Goal: Information Seeking & Learning: Learn about a topic

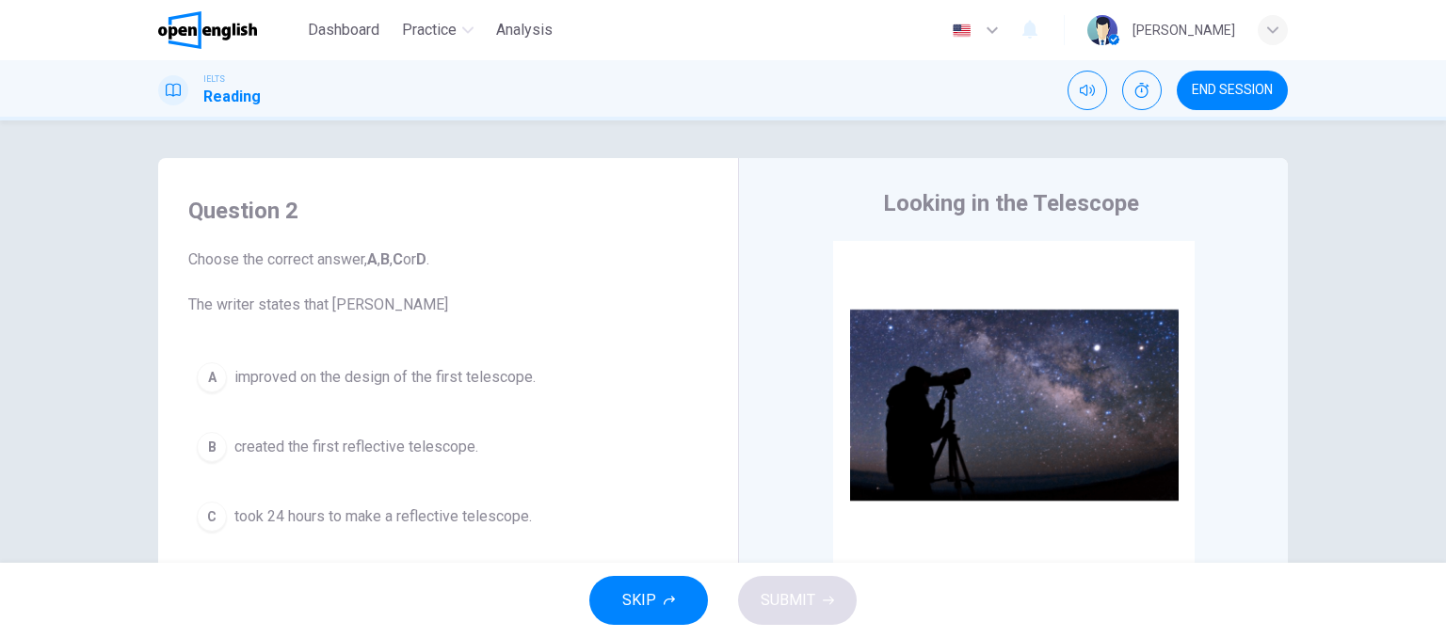
scroll to position [471, 0]
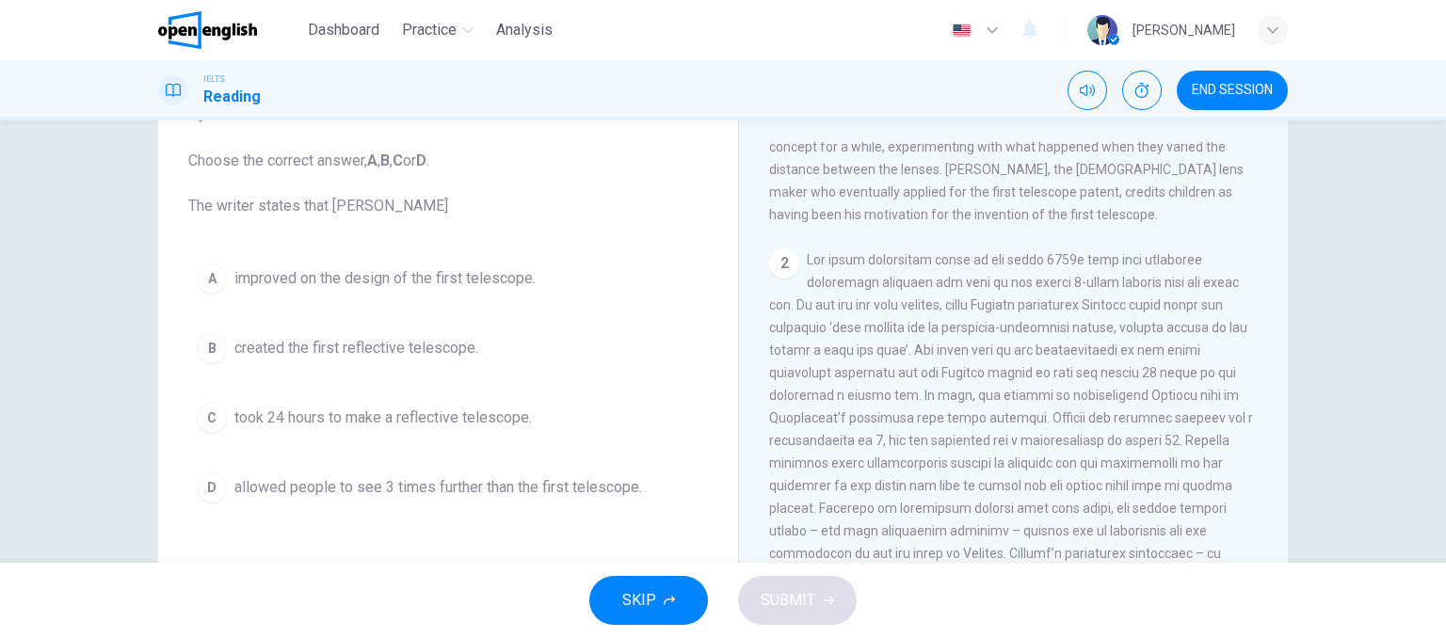
click at [769, 263] on div "2" at bounding box center [784, 264] width 30 height 30
click at [209, 287] on div "A" at bounding box center [212, 279] width 30 height 30
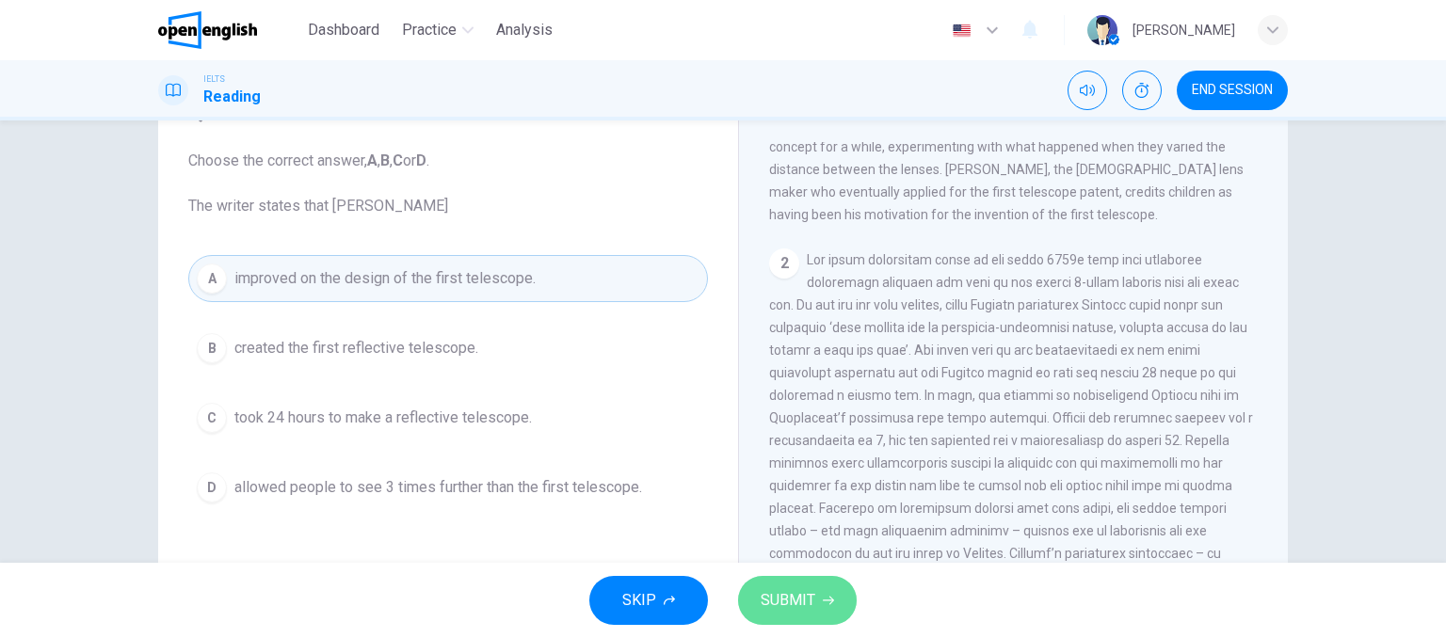
click at [824, 606] on button "SUBMIT" at bounding box center [797, 600] width 119 height 49
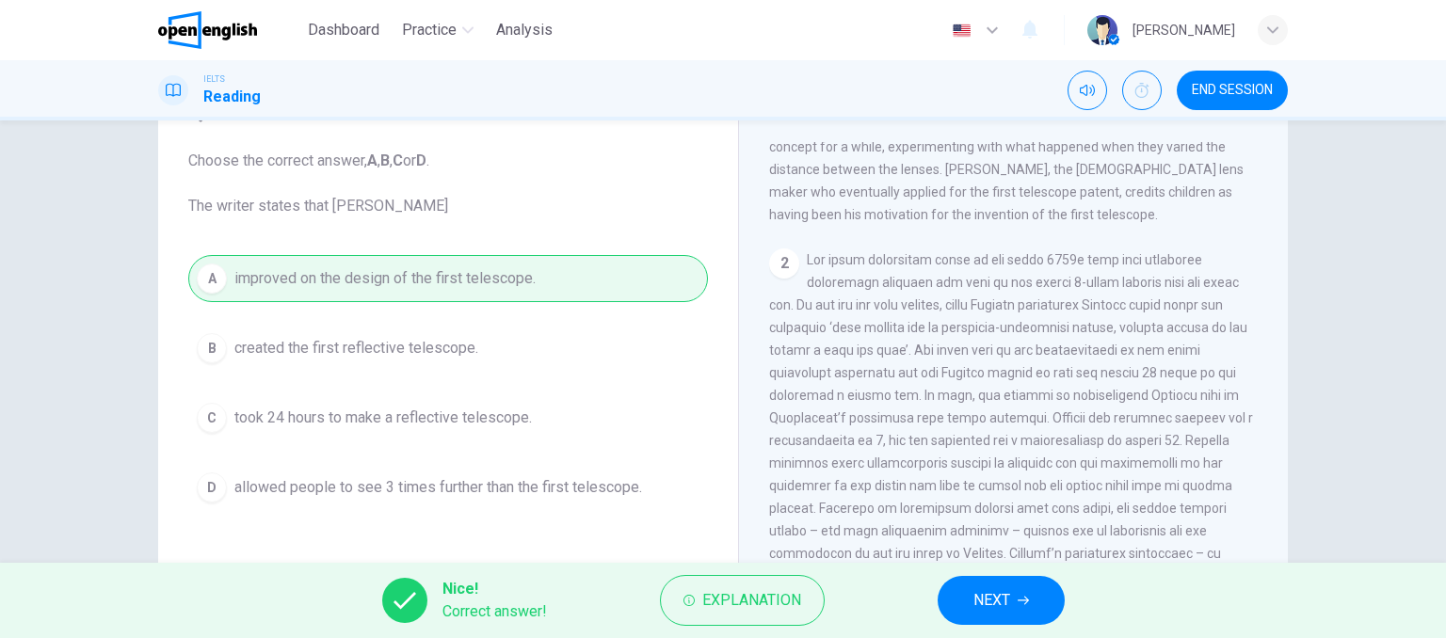
click at [956, 598] on button "NEXT" at bounding box center [1001, 600] width 127 height 49
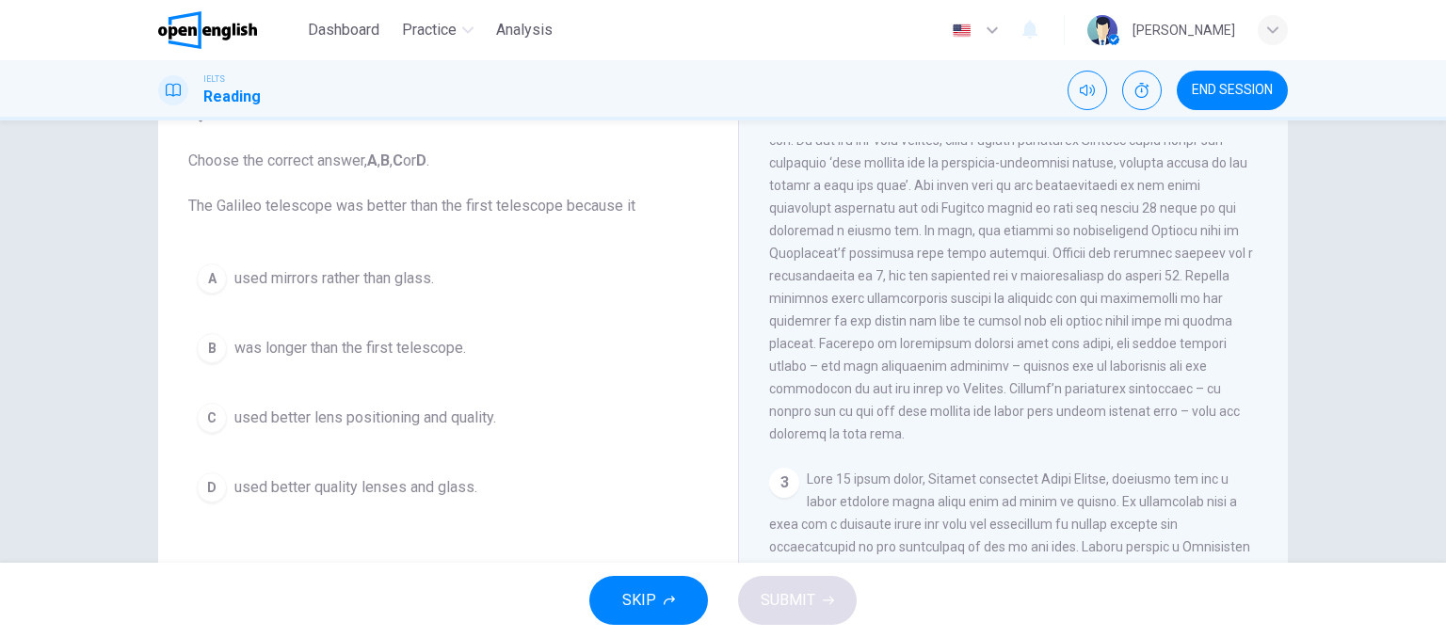
scroll to position [565, 0]
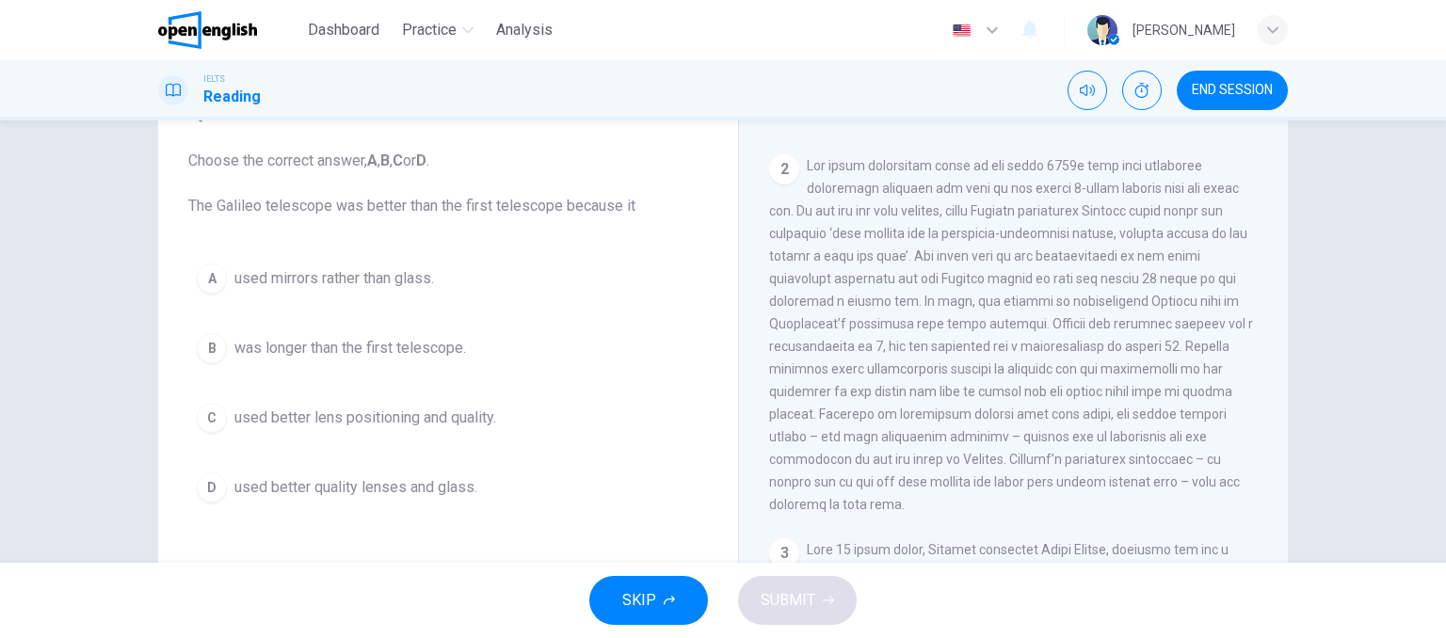
click at [217, 421] on div "C" at bounding box center [212, 418] width 30 height 30
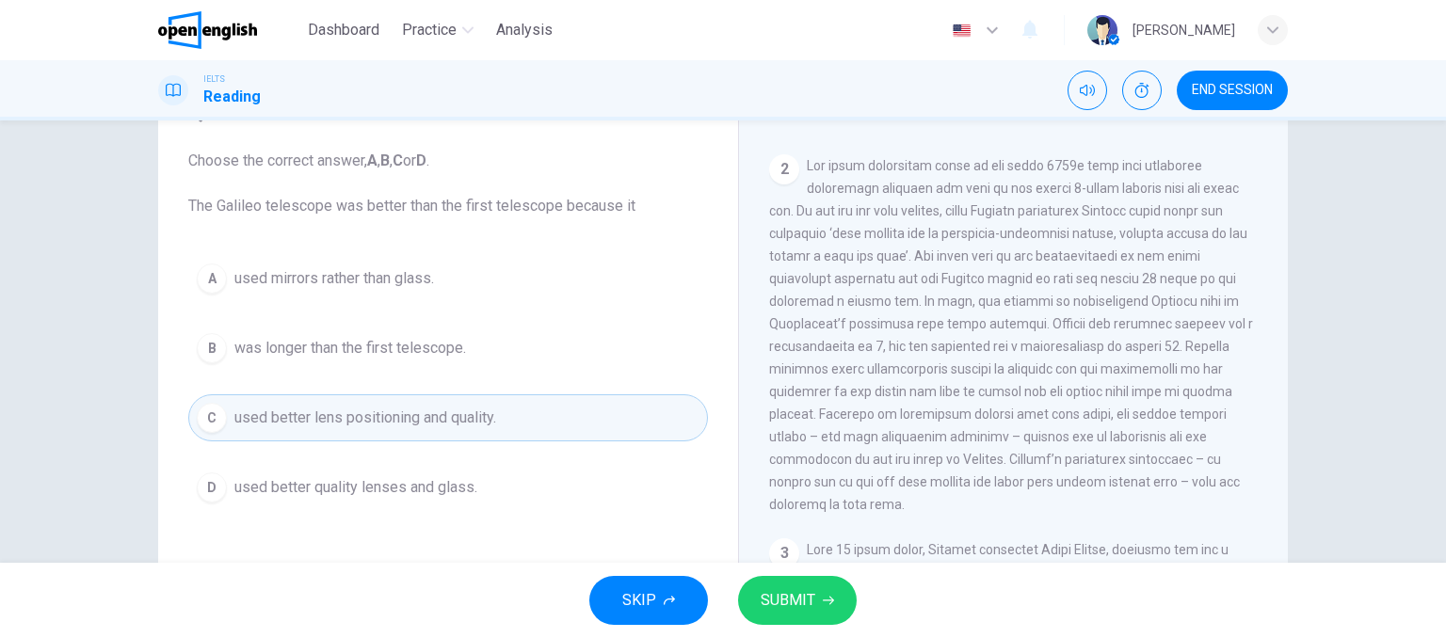
click at [829, 603] on icon "button" at bounding box center [828, 600] width 11 height 11
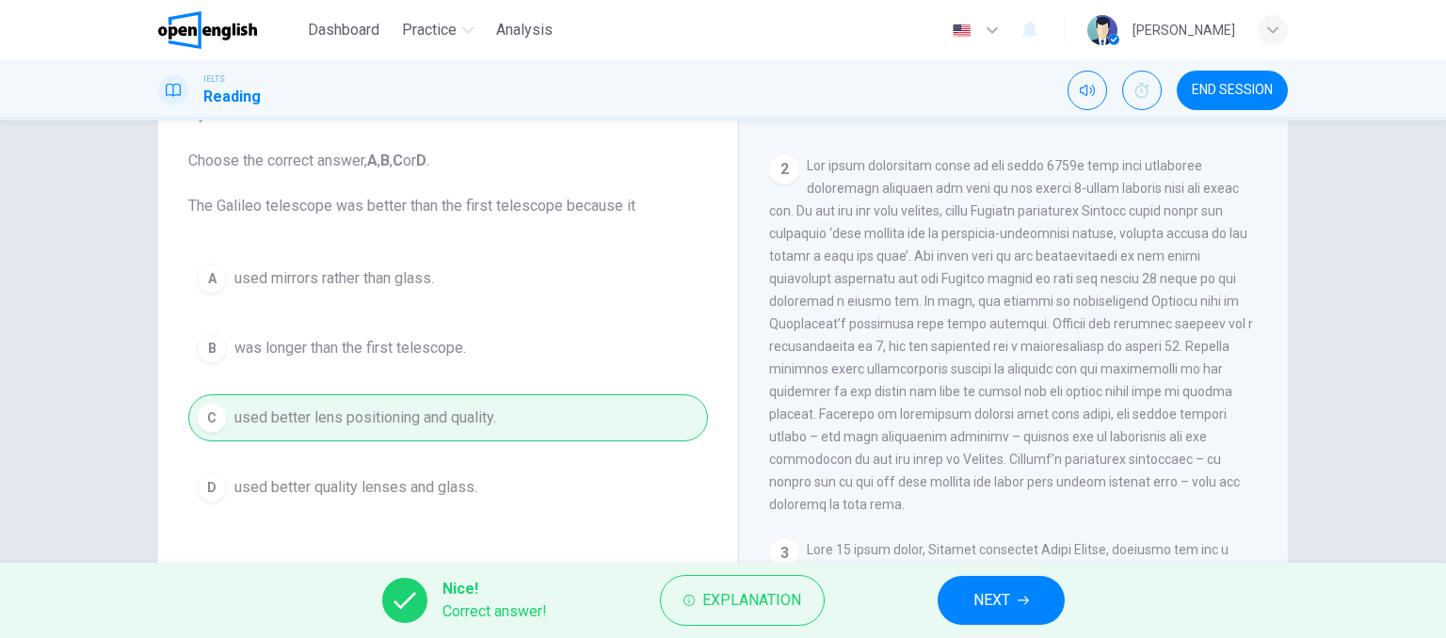
click at [1028, 600] on icon "button" at bounding box center [1023, 601] width 11 height 8
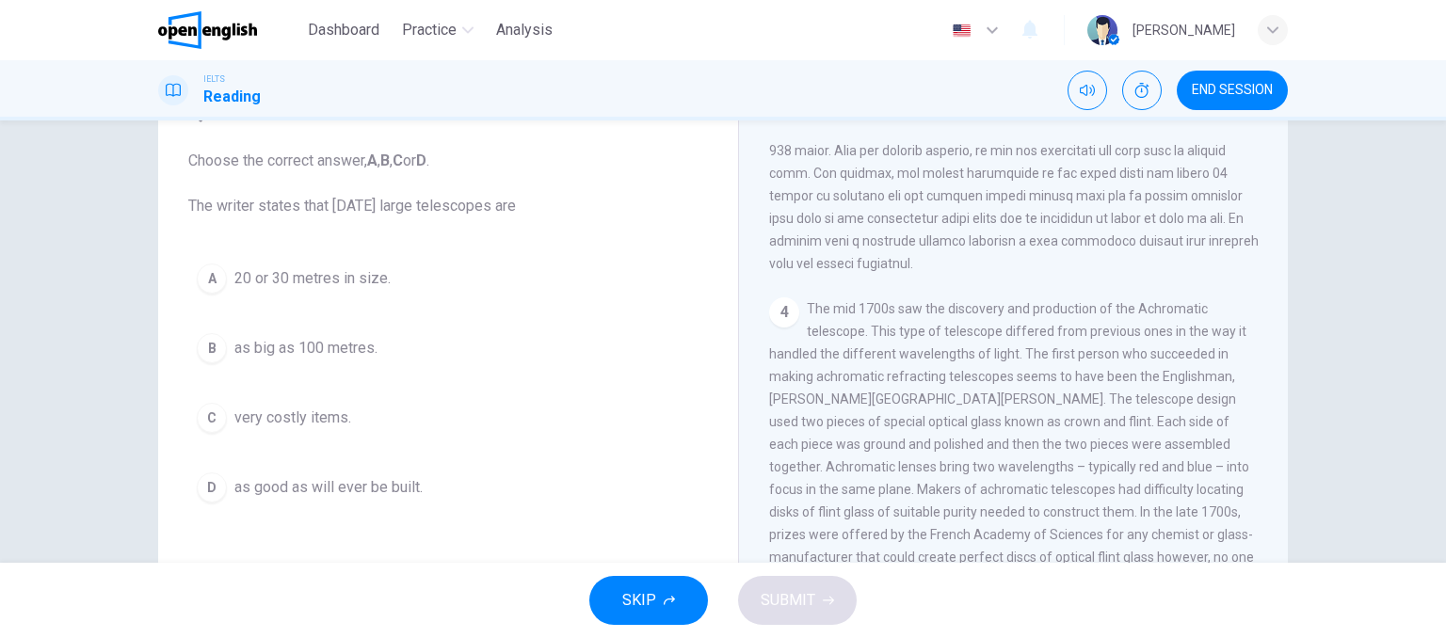
scroll to position [1267, 0]
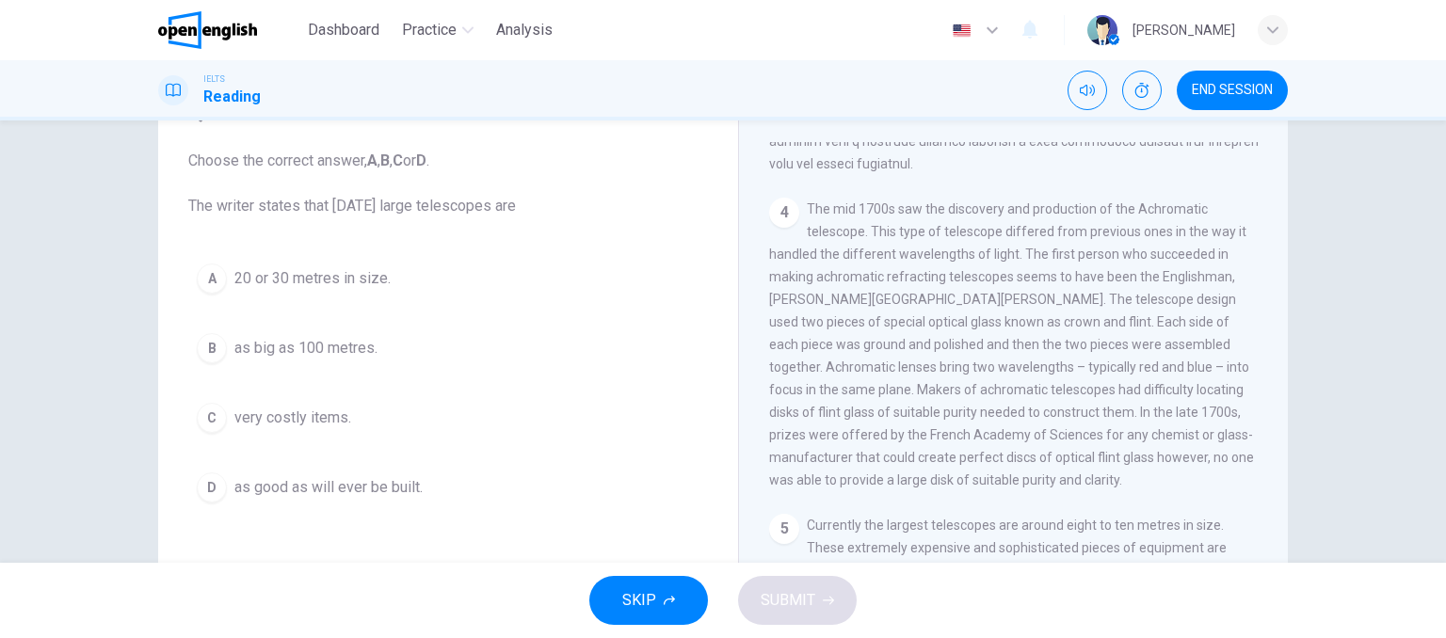
click at [889, 541] on span "Currently the largest telescopes are around eight to ten metres in size. These …" at bounding box center [1014, 650] width 490 height 264
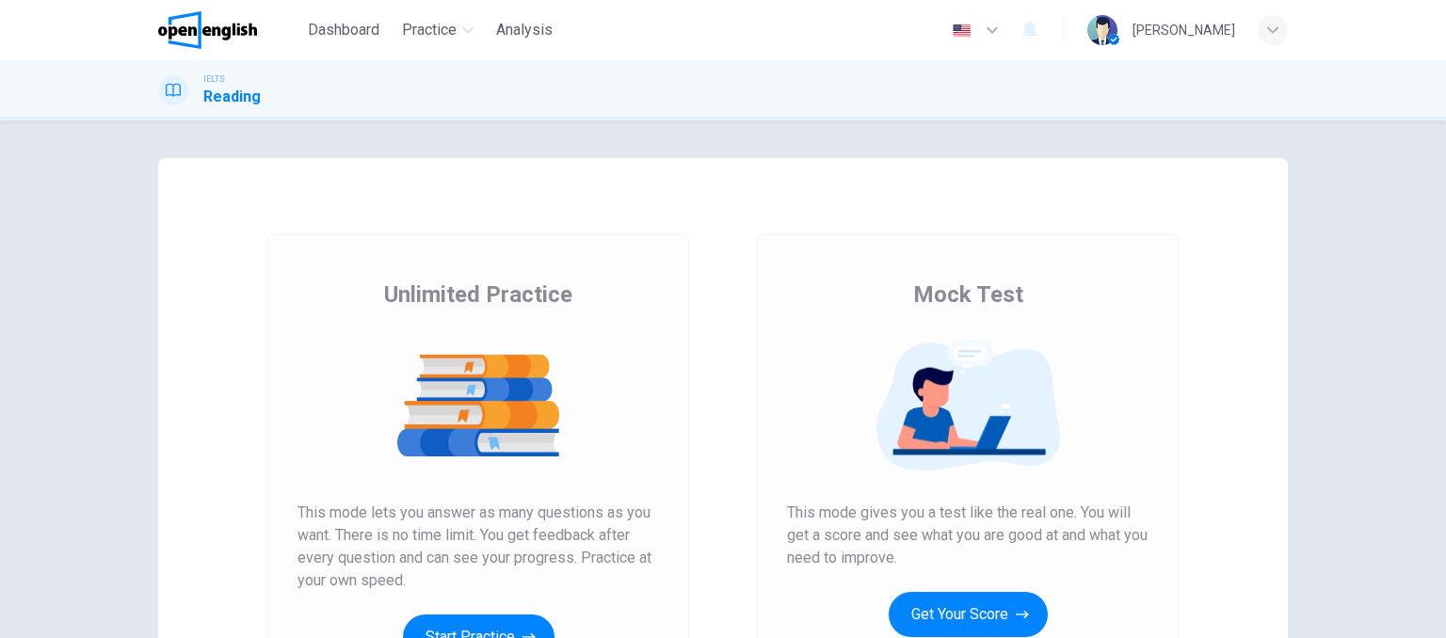
click at [547, 397] on img at bounding box center [477, 406] width 361 height 132
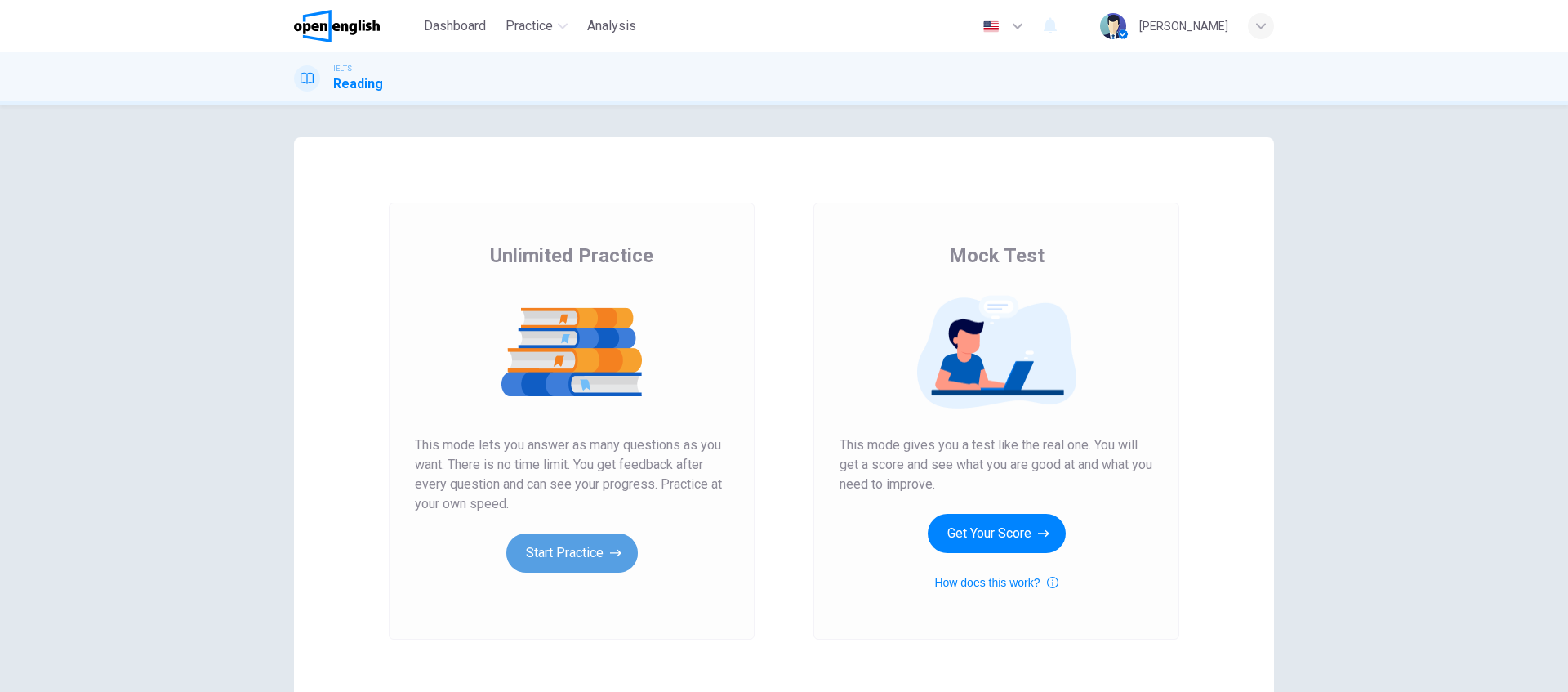
click at [614, 537] on button "Start Practice" at bounding box center [573, 553] width 132 height 39
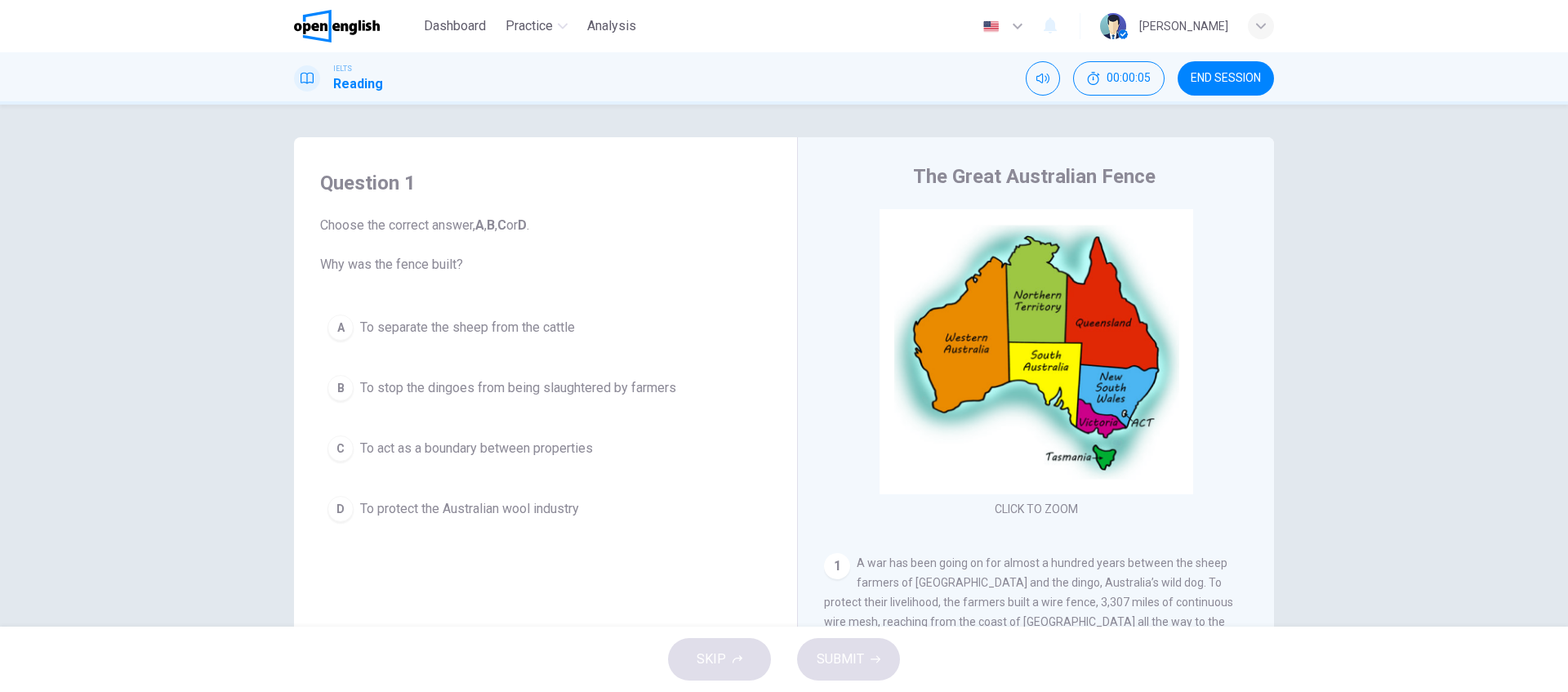
click at [745, 553] on div "SKIP SUBMIT" at bounding box center [784, 659] width 1568 height 65
click at [752, 553] on div "SKIP SUBMIT" at bounding box center [784, 659] width 1568 height 65
